Goal: Use online tool/utility: Utilize a website feature to perform a specific function

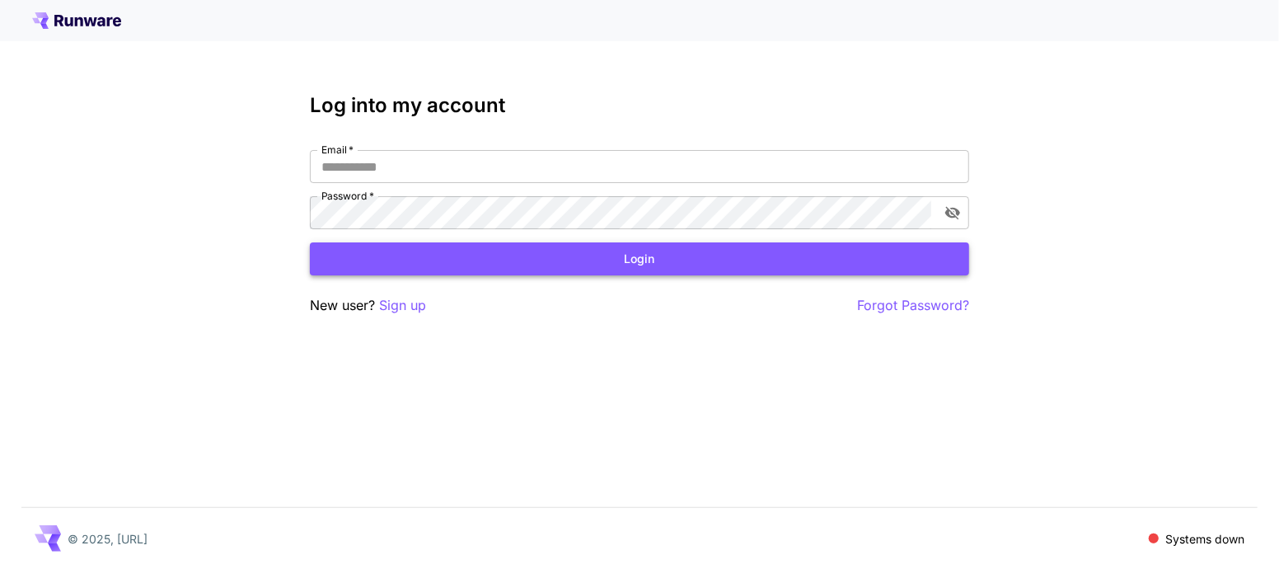
type input "**********"
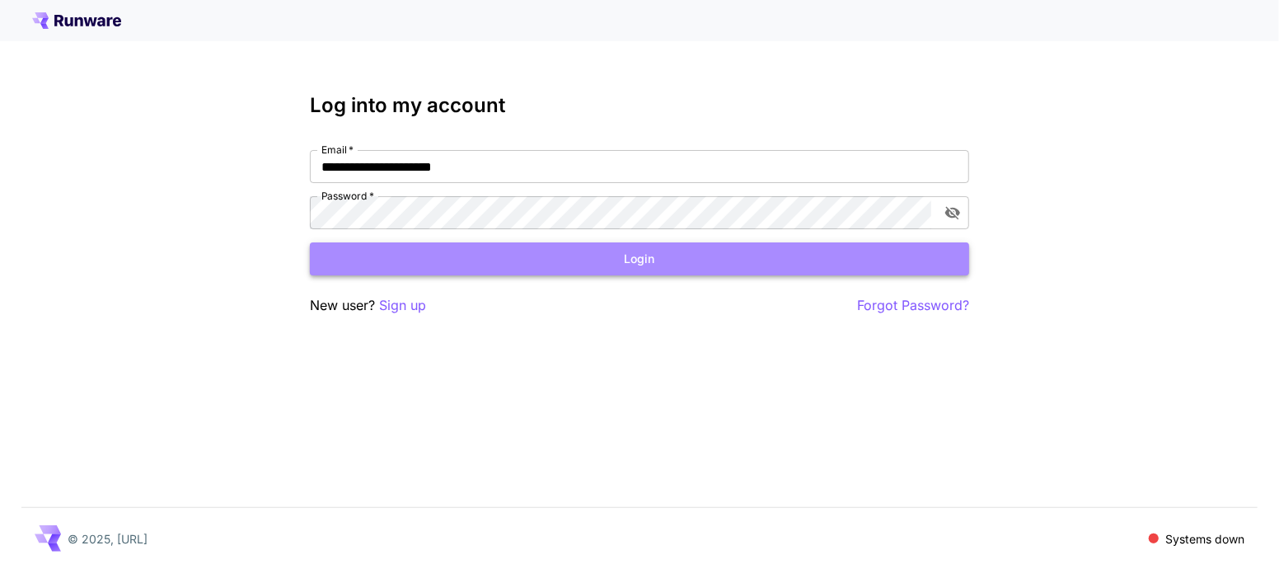
click at [447, 274] on button "Login" at bounding box center [639, 259] width 659 height 34
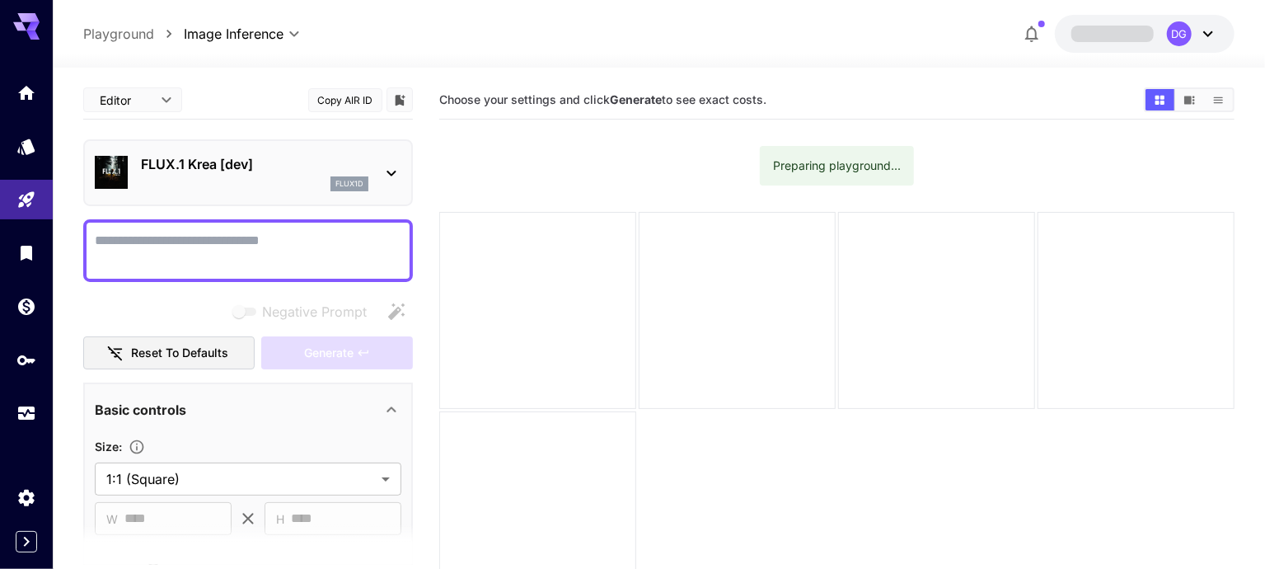
click at [278, 166] on p "FLUX.1 Krea [dev]" at bounding box center [254, 164] width 227 height 20
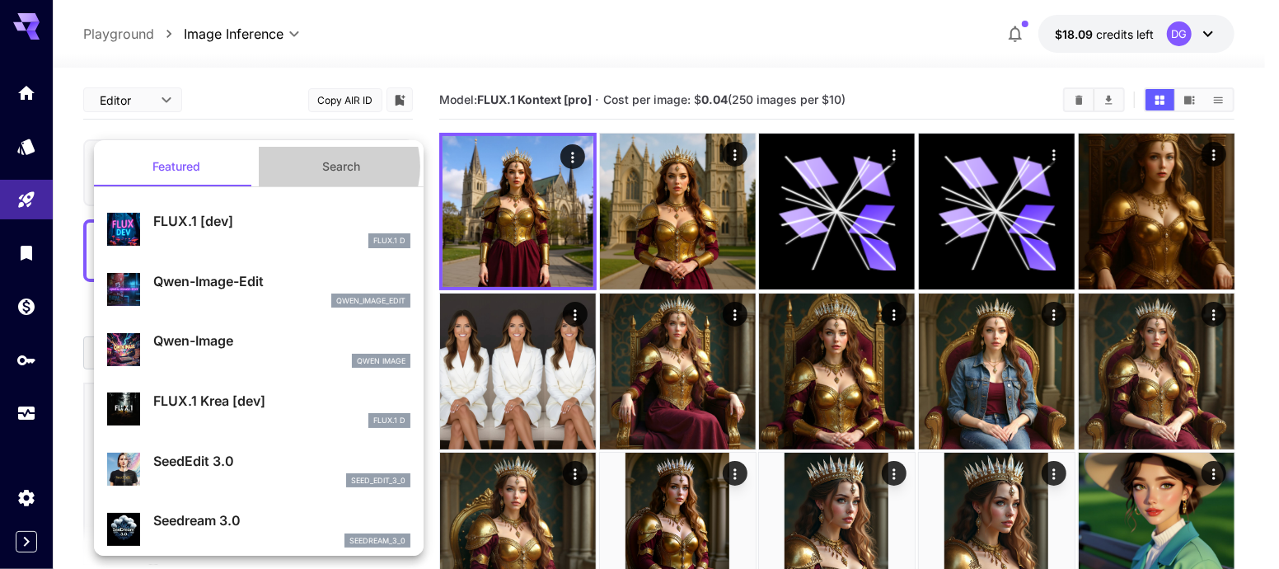
click at [323, 166] on button "Search" at bounding box center [341, 167] width 165 height 40
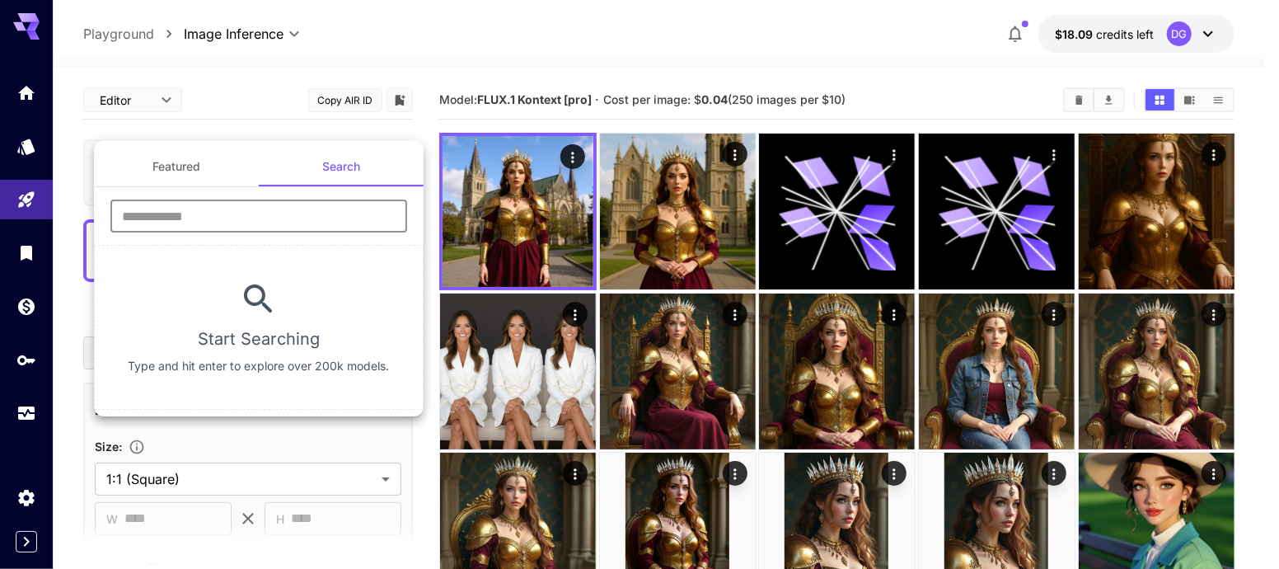
click at [278, 213] on div "Featured Search ​ Start Searching Type and hit enter to explore over 200k model…" at bounding box center [259, 278] width 330 height 263
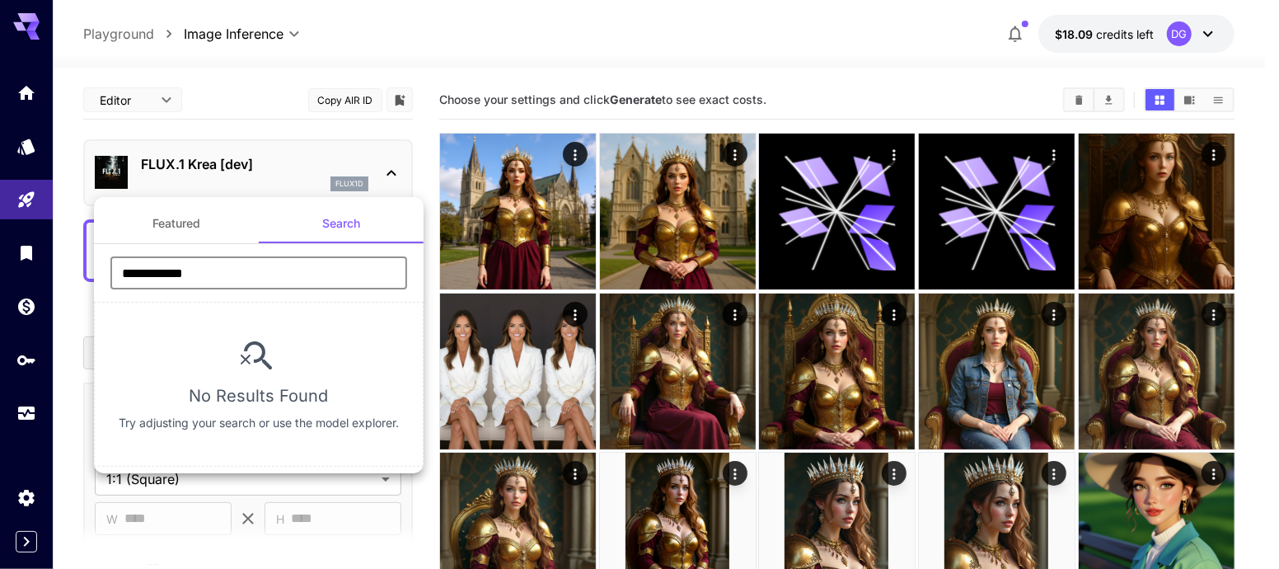
type input "**********"
click at [363, 161] on div at bounding box center [639, 284] width 1279 height 569
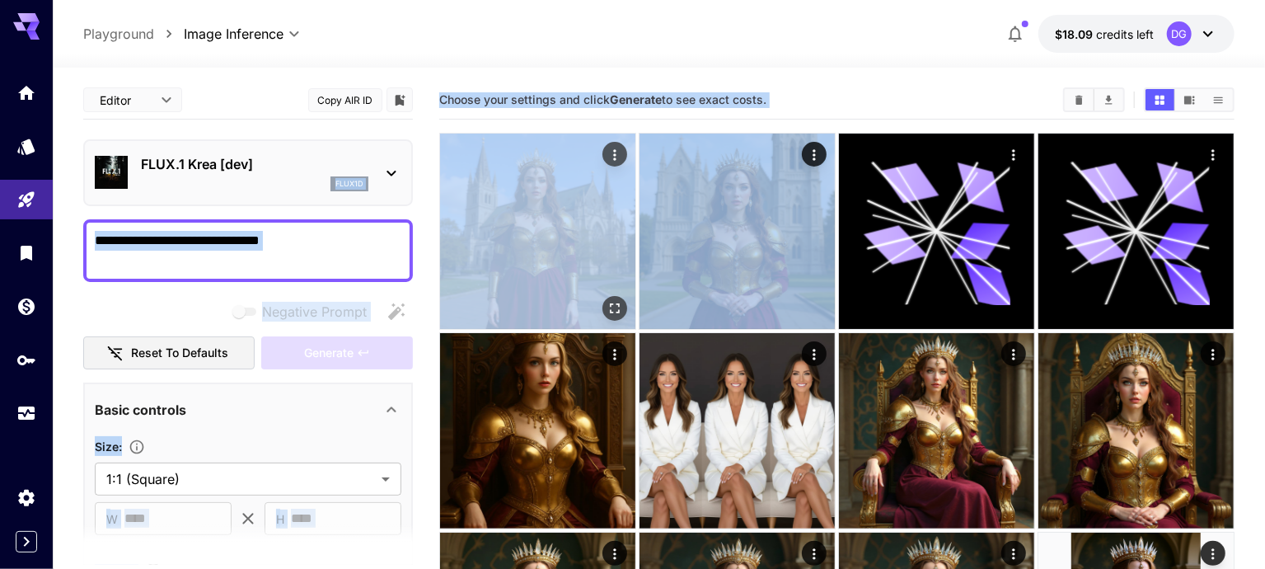
drag, startPoint x: 363, startPoint y: 161, endPoint x: 575, endPoint y: 267, distance: 237.0
click at [607, 300] on icon "Open in fullscreen" at bounding box center [615, 308] width 16 height 16
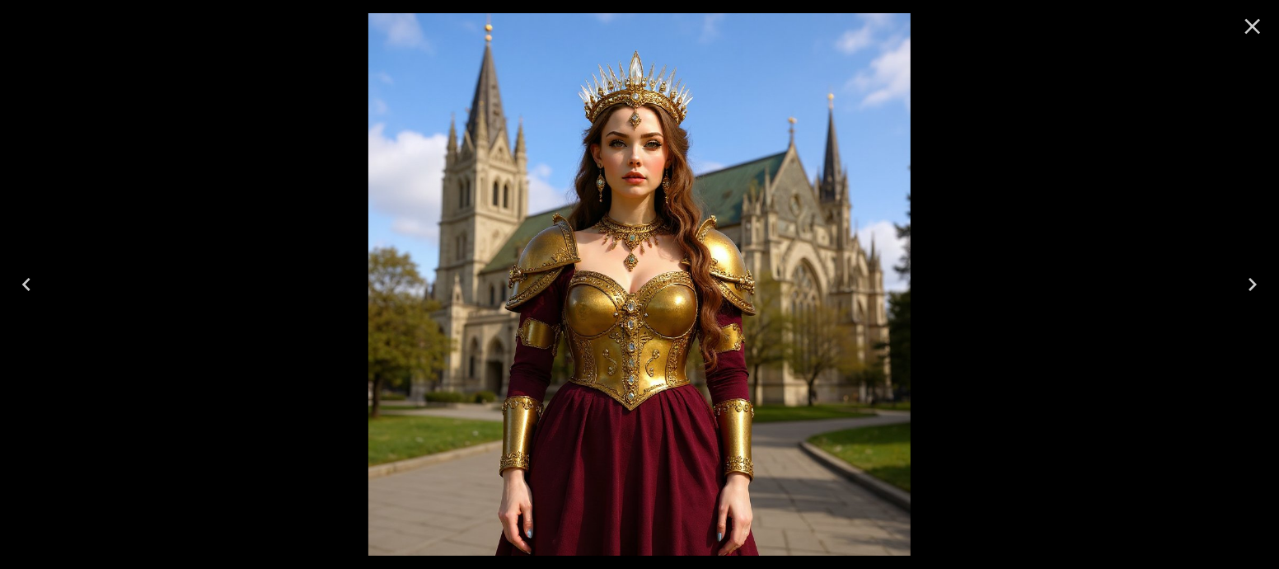
click at [1255, 26] on icon "Close" at bounding box center [1253, 27] width 16 height 16
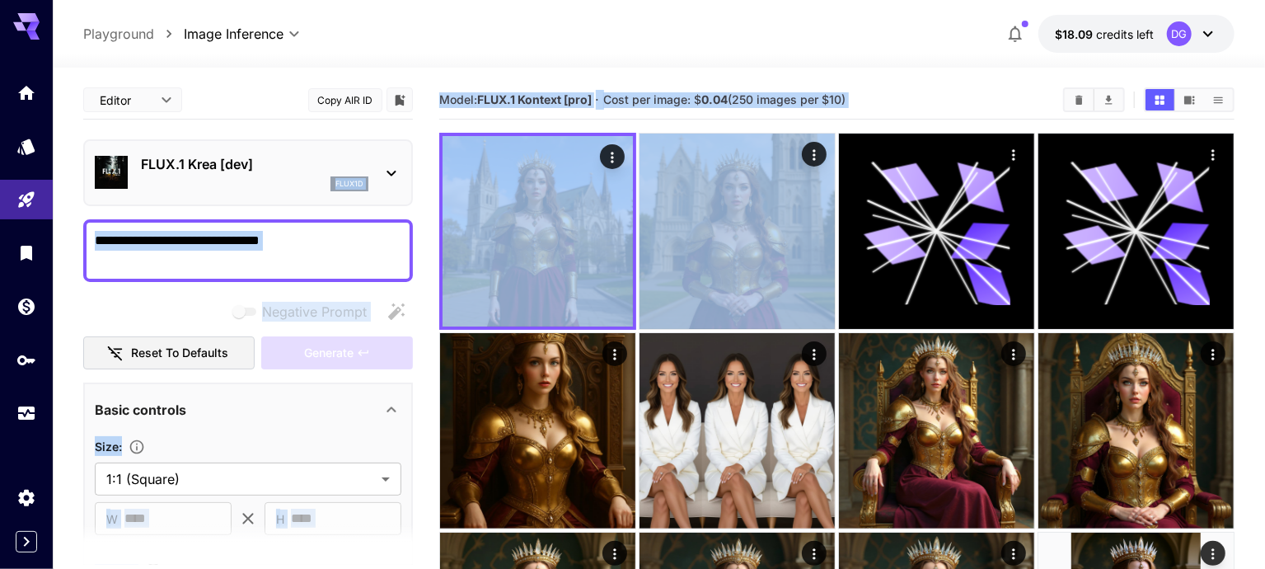
click at [883, 110] on div "Model: FLUX.1 Kontext [pro] · Cost per image: $ 0.04 (250 images per $10)" at bounding box center [836, 99] width 795 height 25
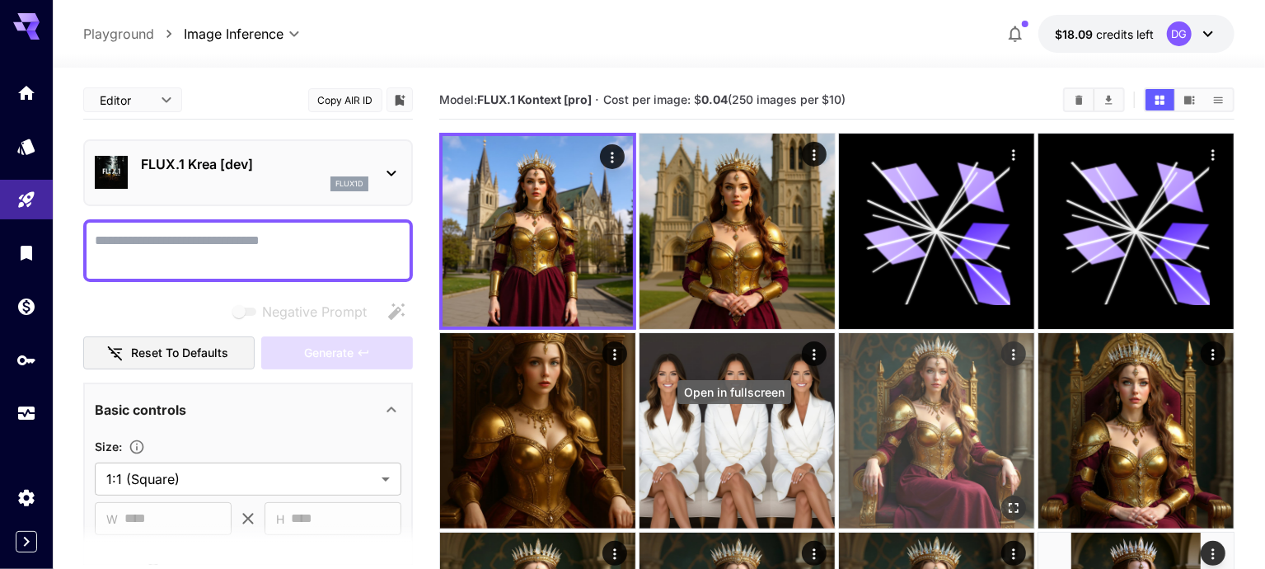
click at [1006, 499] on icon "Open in fullscreen" at bounding box center [1014, 507] width 16 height 16
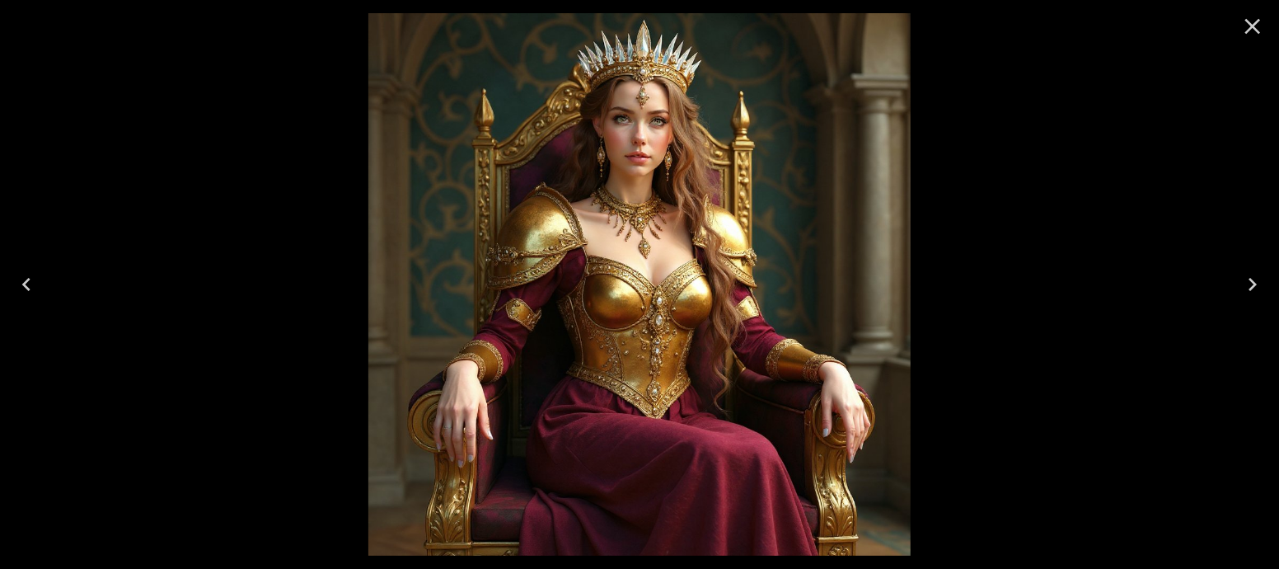
click at [1255, 24] on icon "Close" at bounding box center [1253, 27] width 16 height 16
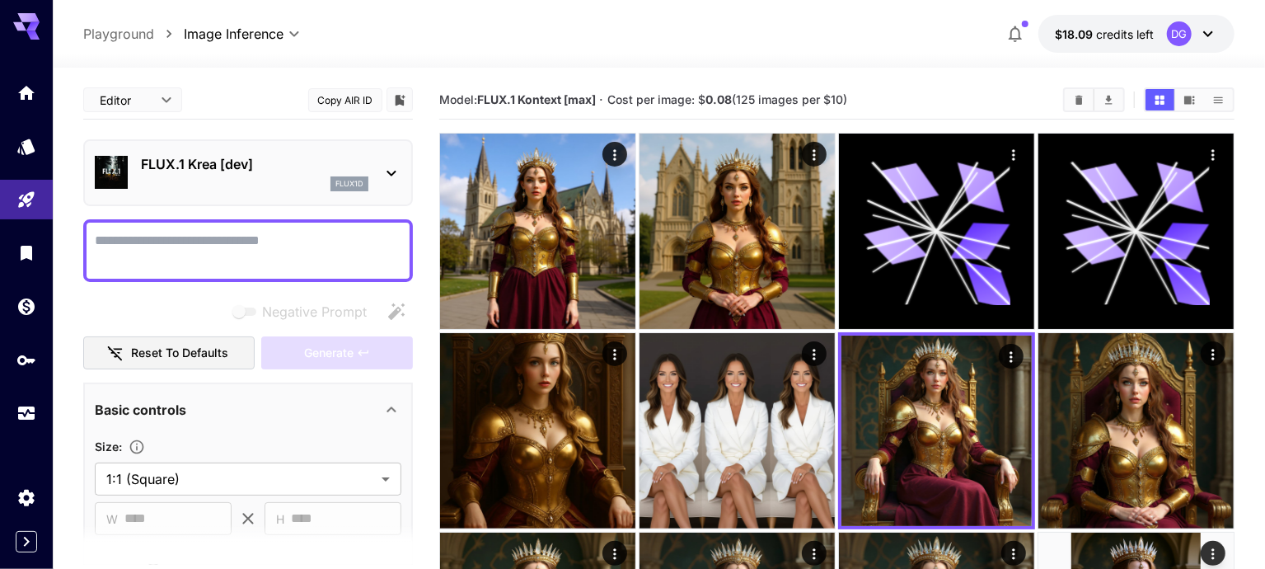
click at [1201, 21] on div "DG" at bounding box center [1192, 33] width 51 height 25
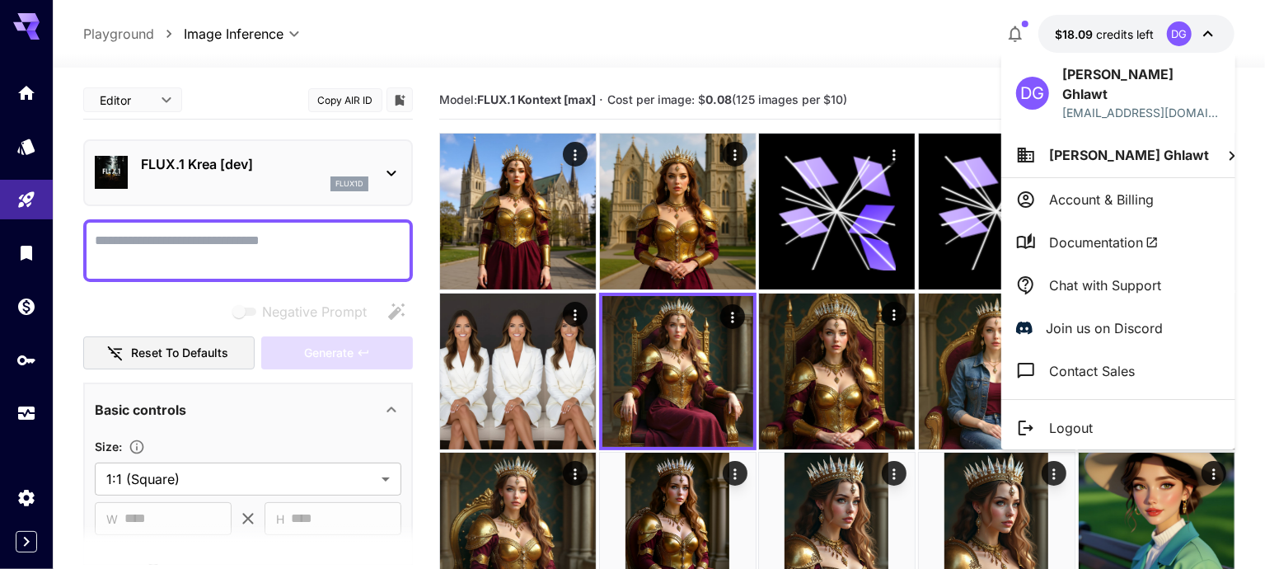
click at [888, 74] on div at bounding box center [639, 284] width 1279 height 569
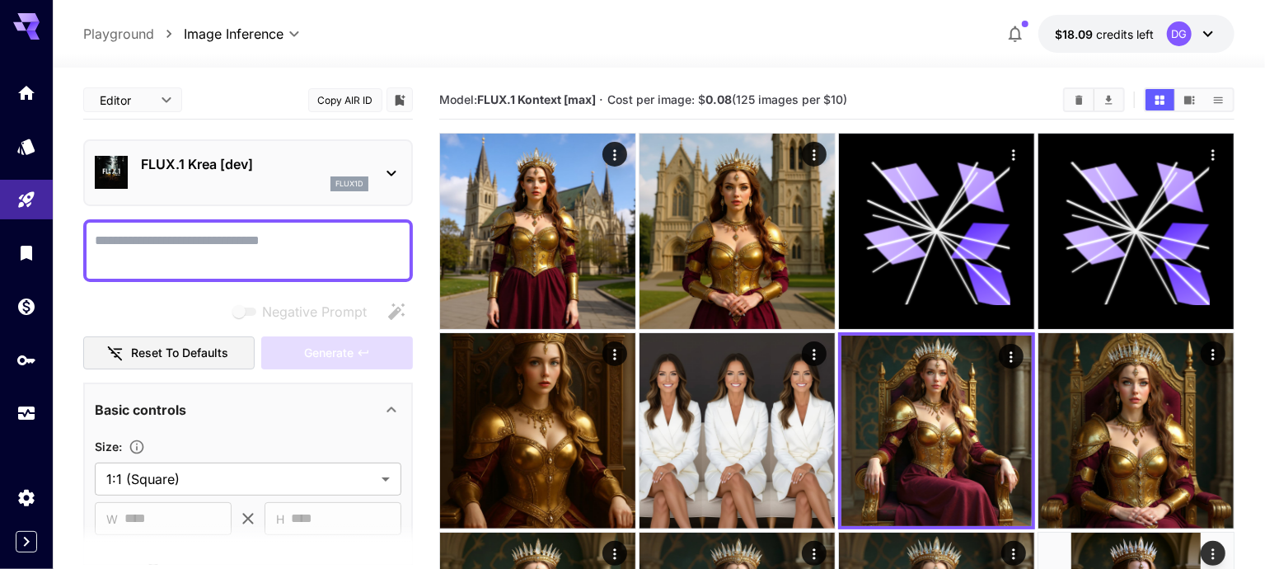
click at [365, 139] on div "FLUX.1 Krea [dev] flux1d" at bounding box center [248, 172] width 330 height 67
click at [372, 155] on div "FLUX.1 Krea [dev] flux1d" at bounding box center [248, 173] width 307 height 50
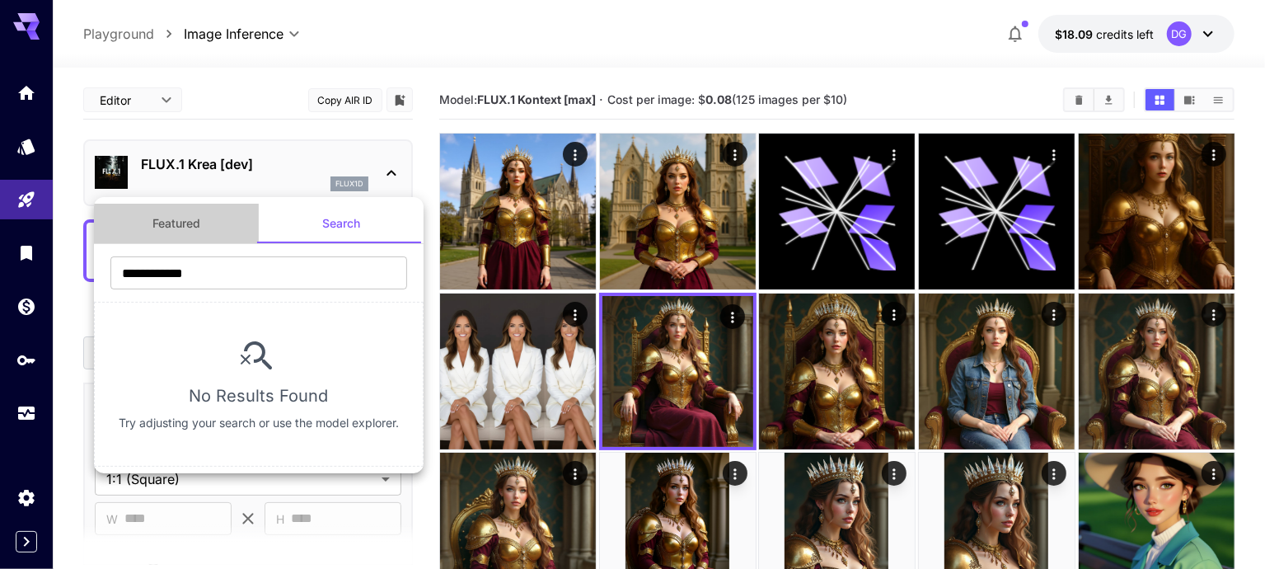
click at [162, 239] on button "Featured" at bounding box center [176, 224] width 165 height 40
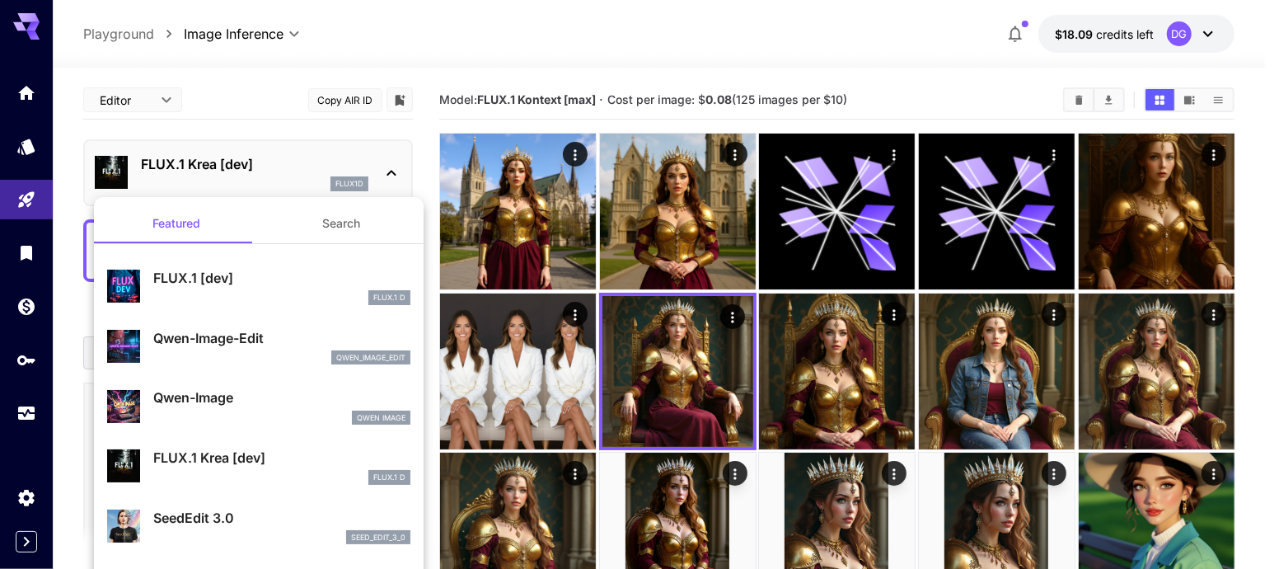
click at [228, 166] on div at bounding box center [639, 284] width 1279 height 569
